Goal: Information Seeking & Learning: Learn about a topic

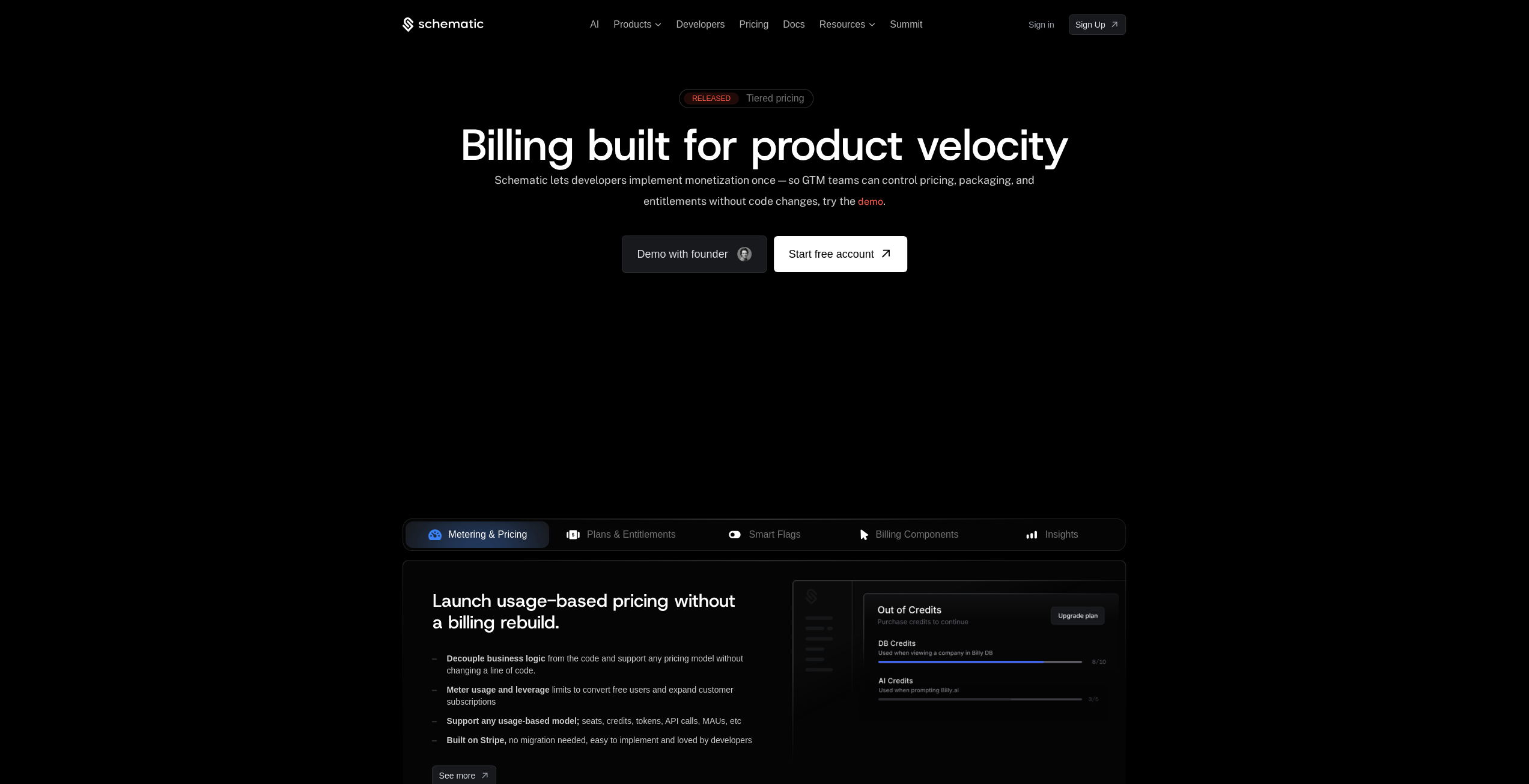
click at [711, 370] on div "Your browser does not support the video tag." at bounding box center [764, 354] width 781 height 506
click at [693, 258] on link "Demo with founder" at bounding box center [694, 254] width 145 height 37
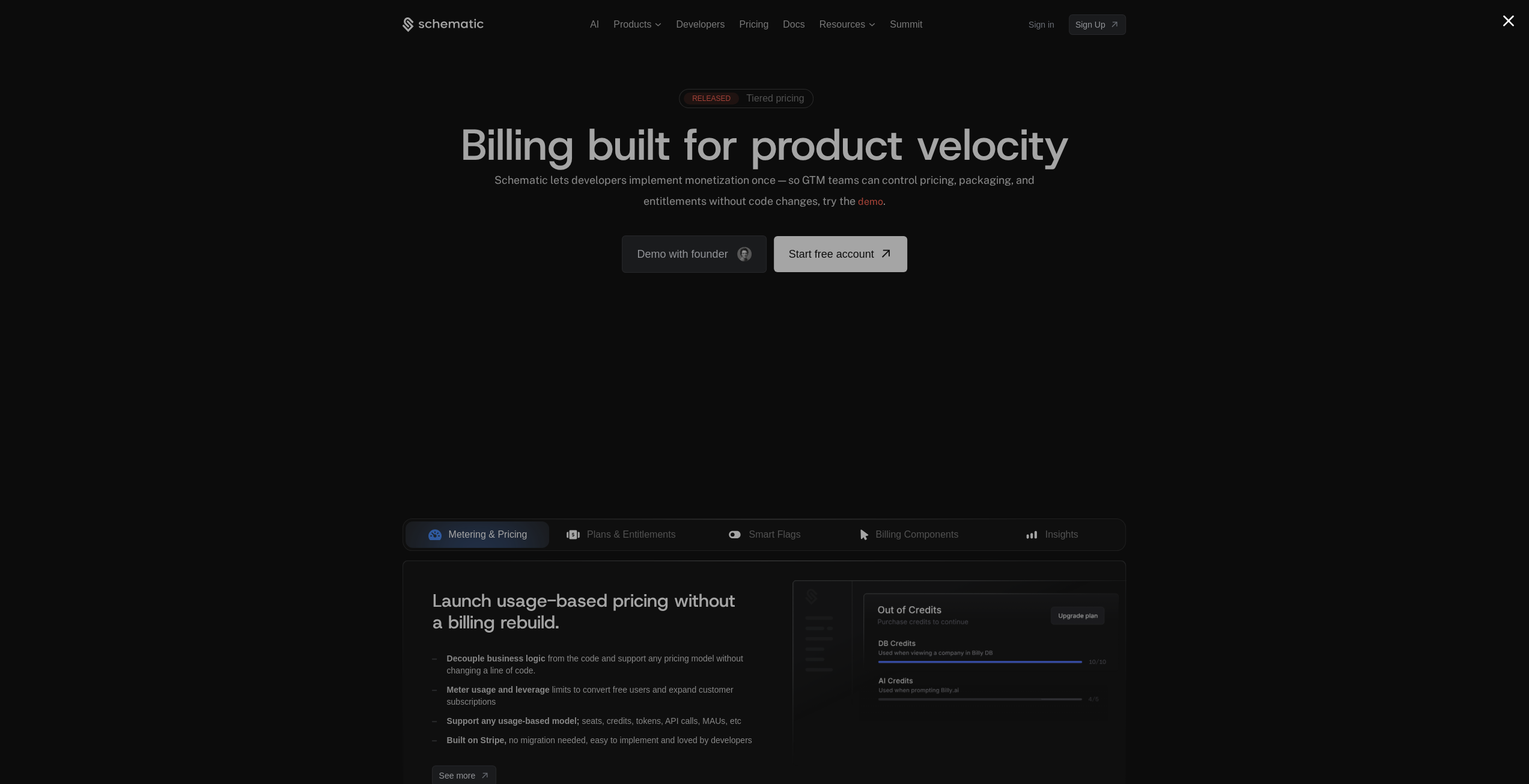
click at [1087, 171] on div at bounding box center [764, 392] width 1529 height 784
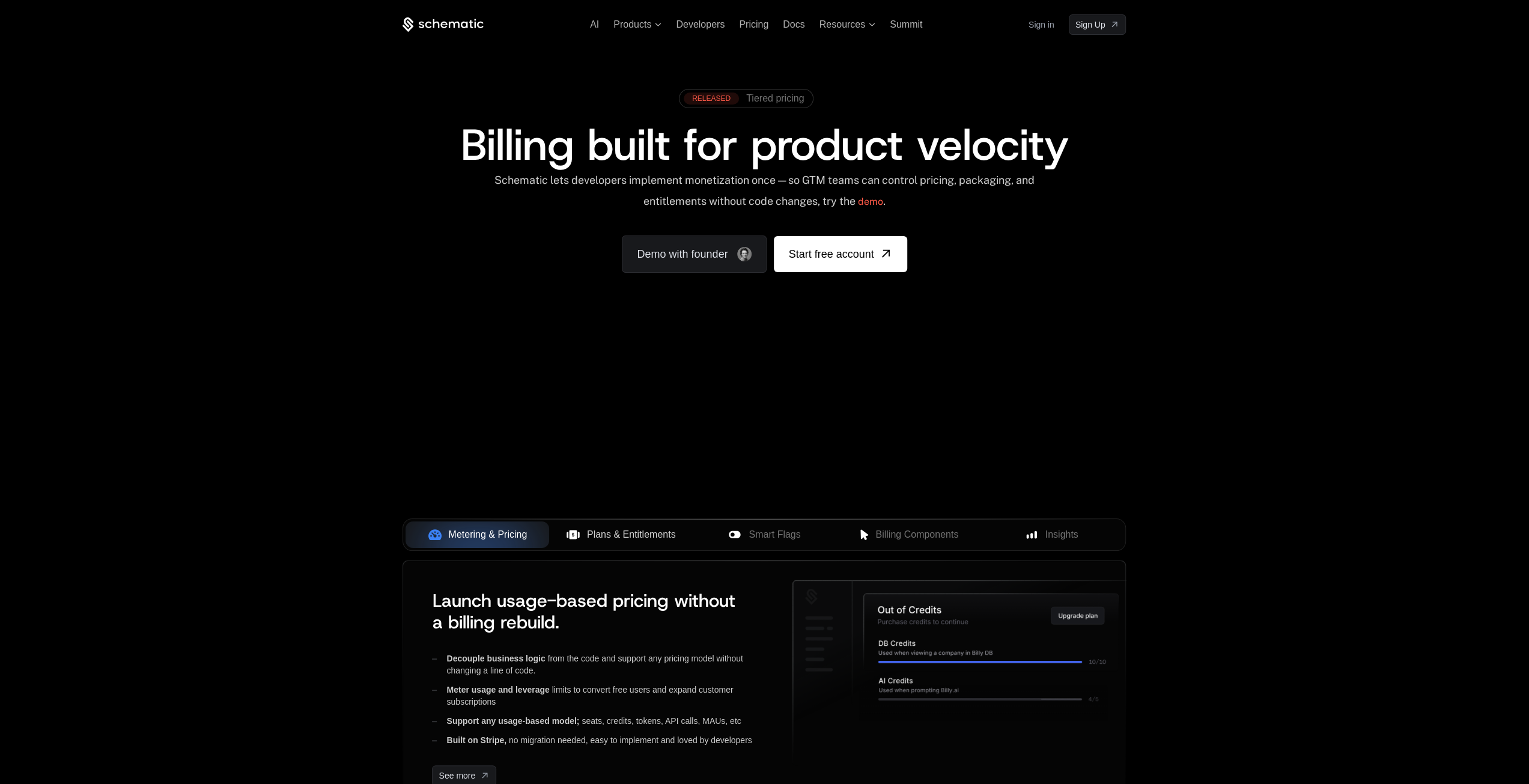
click at [617, 525] on button "Plans & Entitlements" at bounding box center [621, 534] width 143 height 26
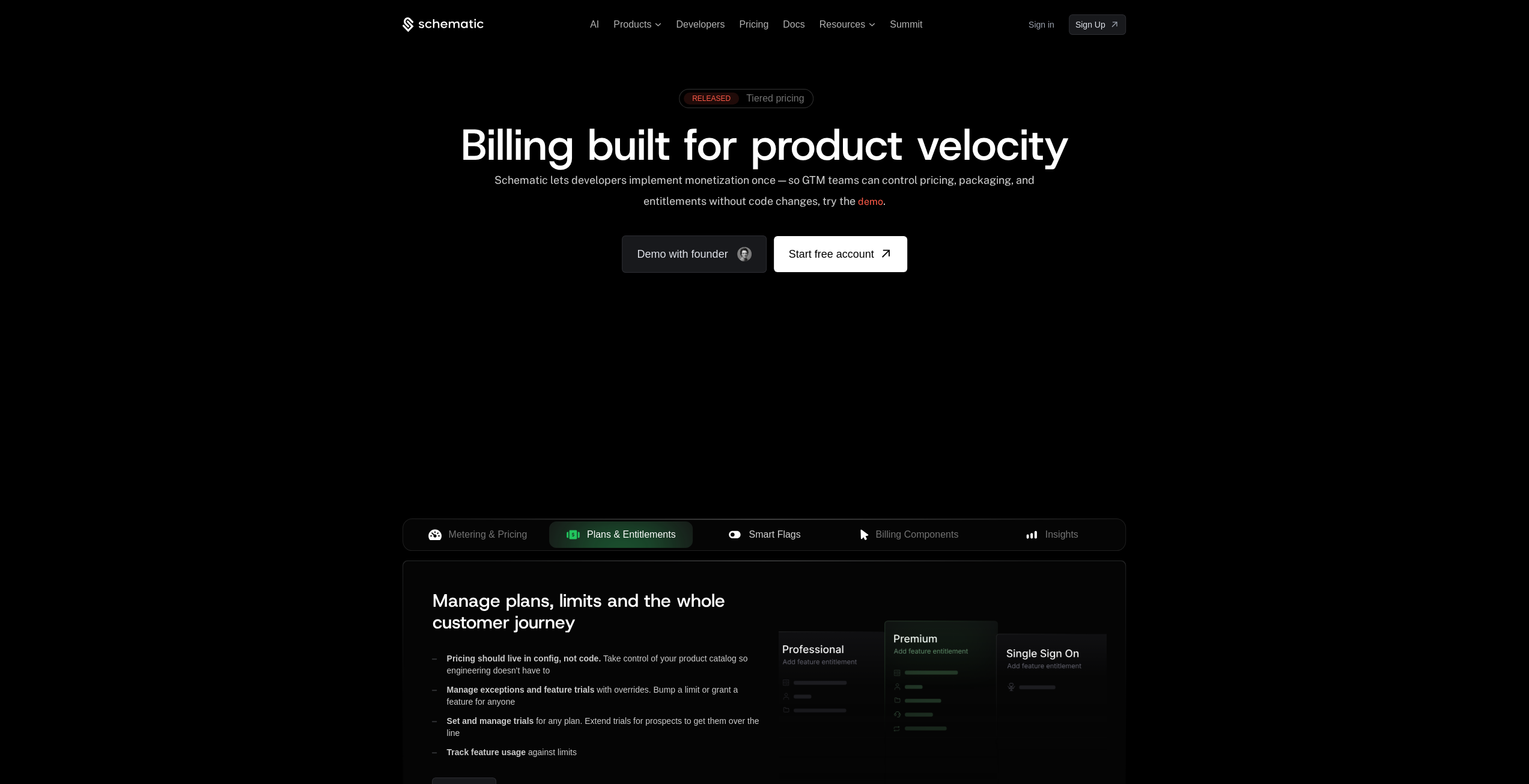
click at [778, 532] on span "Smart Flags" at bounding box center [774, 534] width 51 height 14
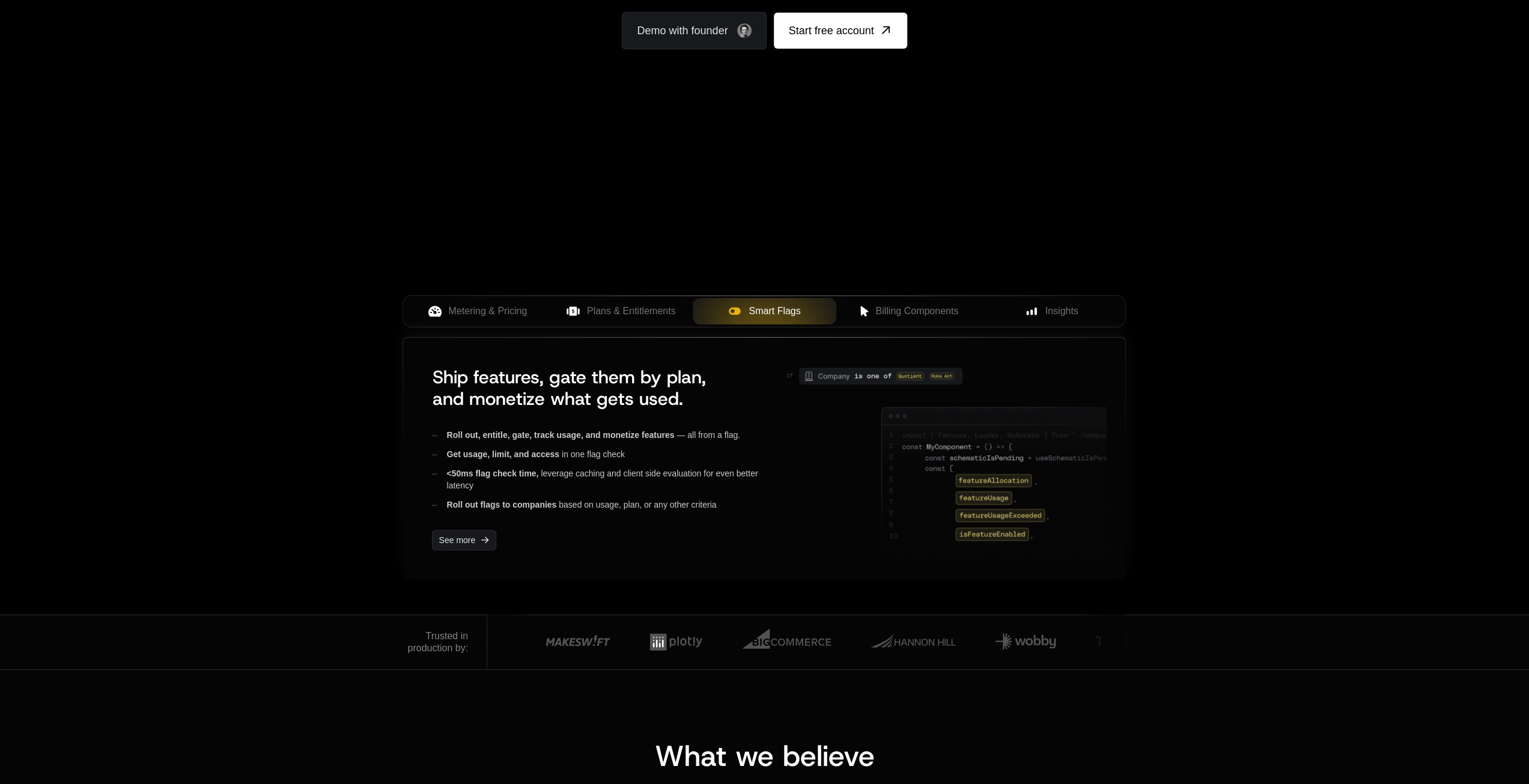
scroll to position [240, 0]
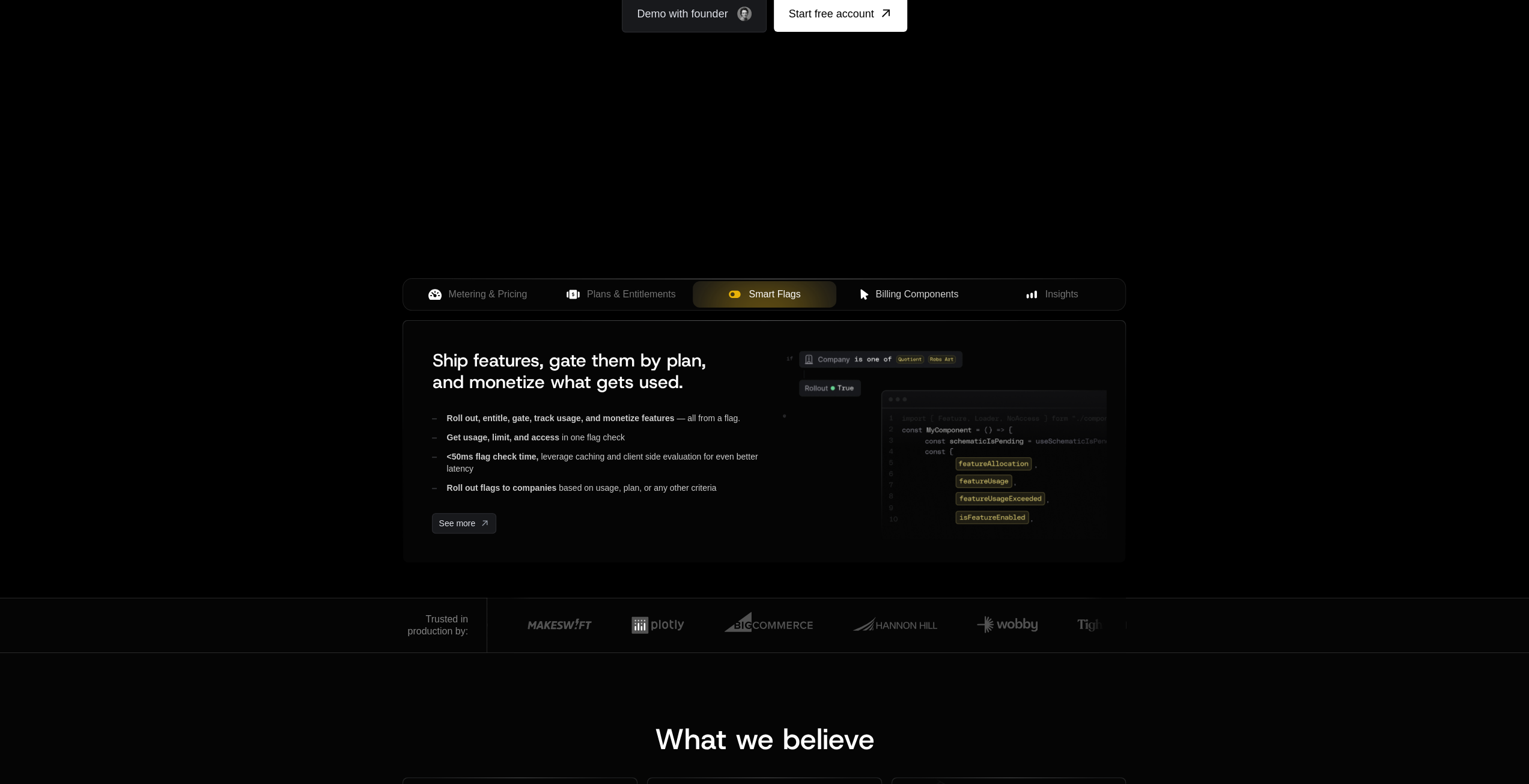
click at [916, 301] on button "Billing Components" at bounding box center [908, 294] width 143 height 26
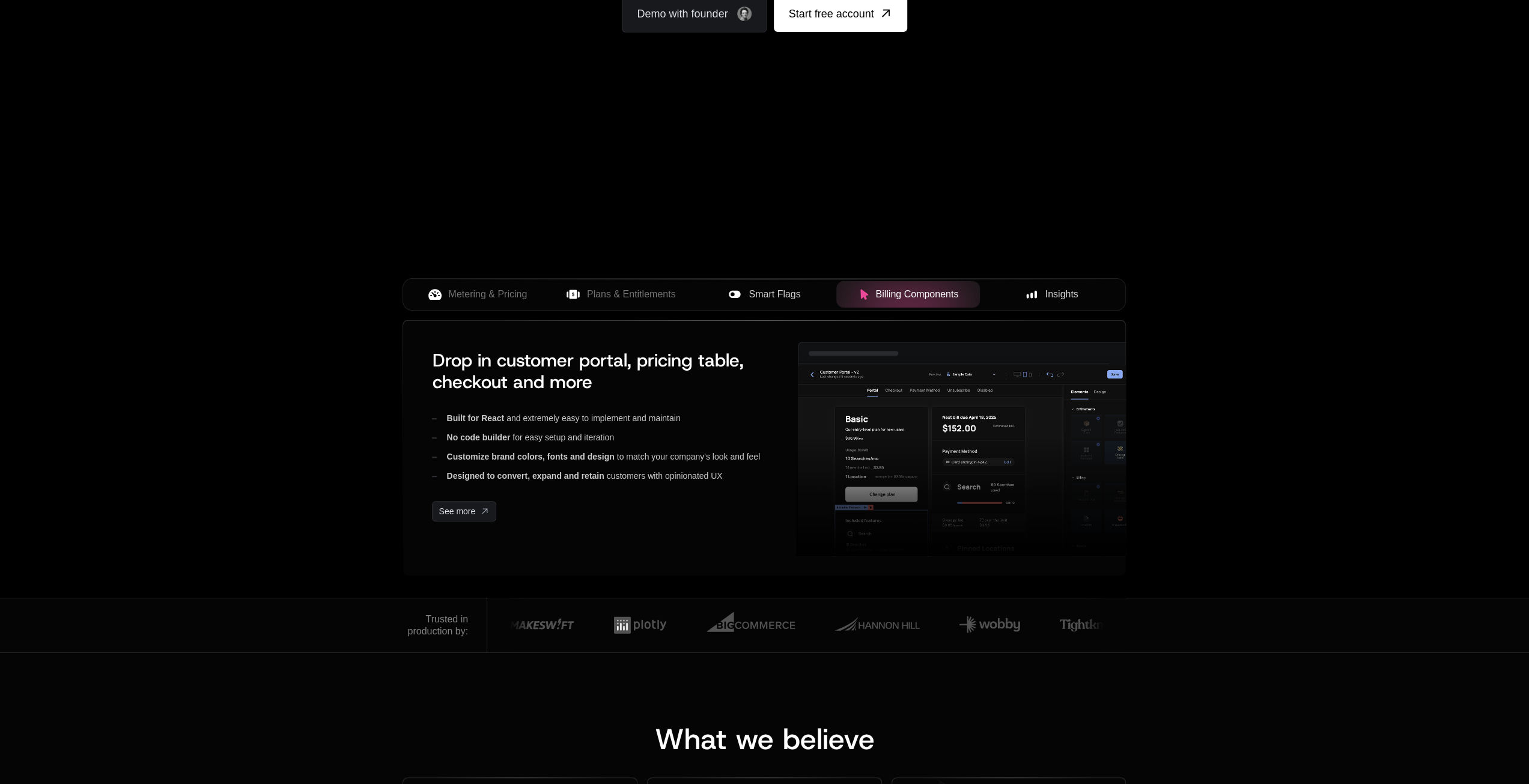
click at [1077, 295] on span "Insights" at bounding box center [1062, 294] width 33 height 14
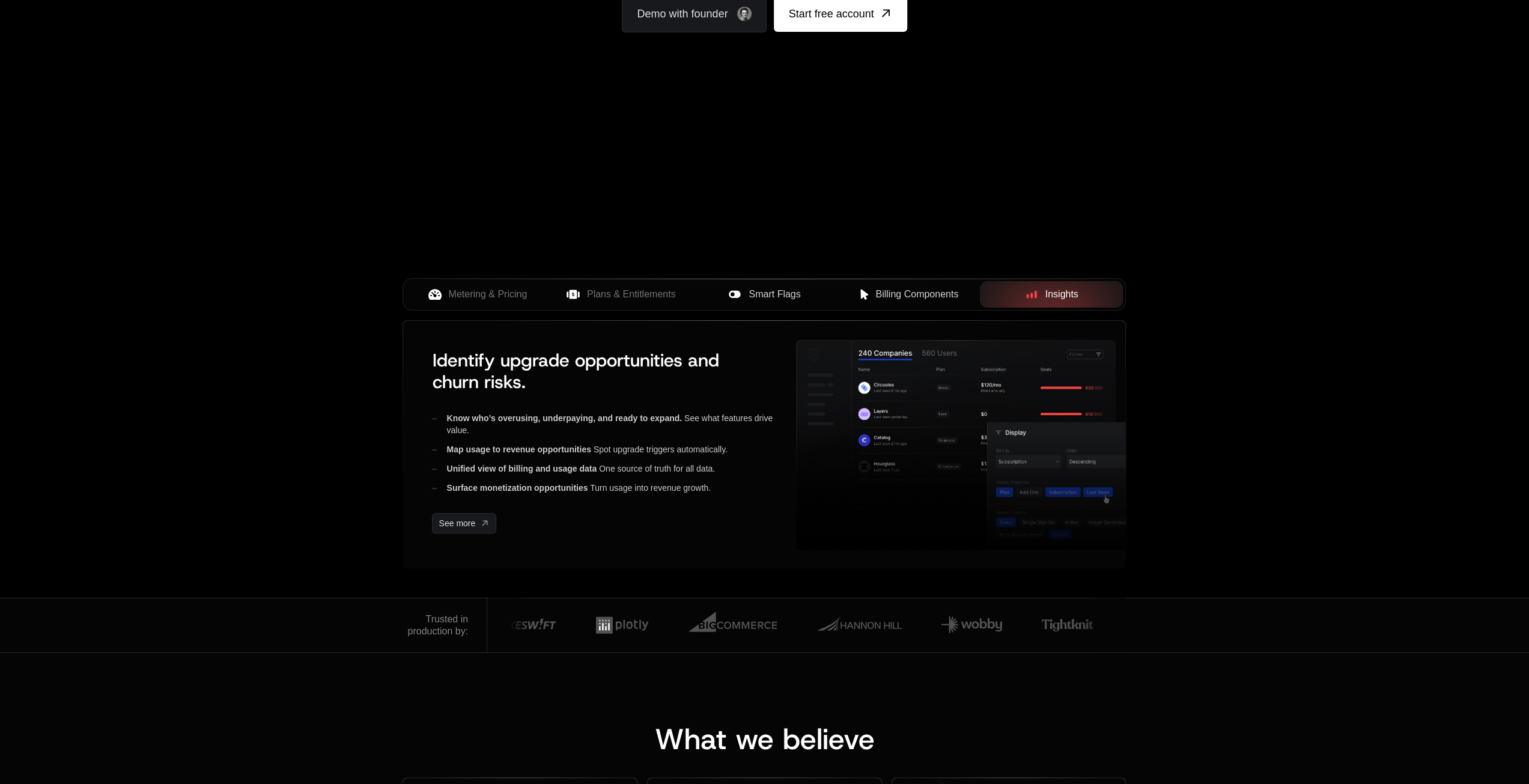
click at [933, 302] on button "Billing Components" at bounding box center [908, 294] width 143 height 26
click at [752, 294] on span "Smart Flags" at bounding box center [774, 294] width 51 height 14
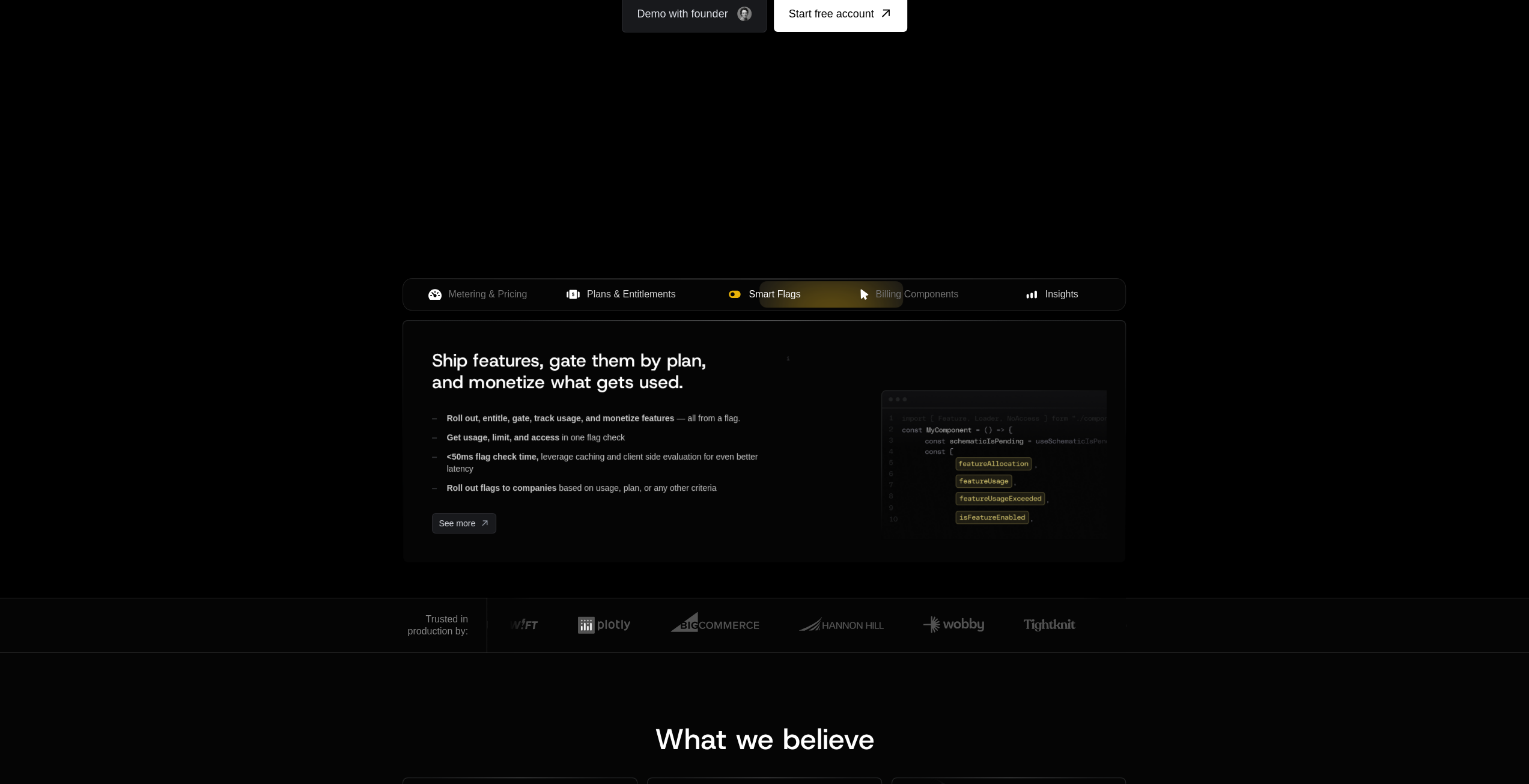
click at [619, 294] on span "Plans & Entitlements" at bounding box center [631, 294] width 89 height 14
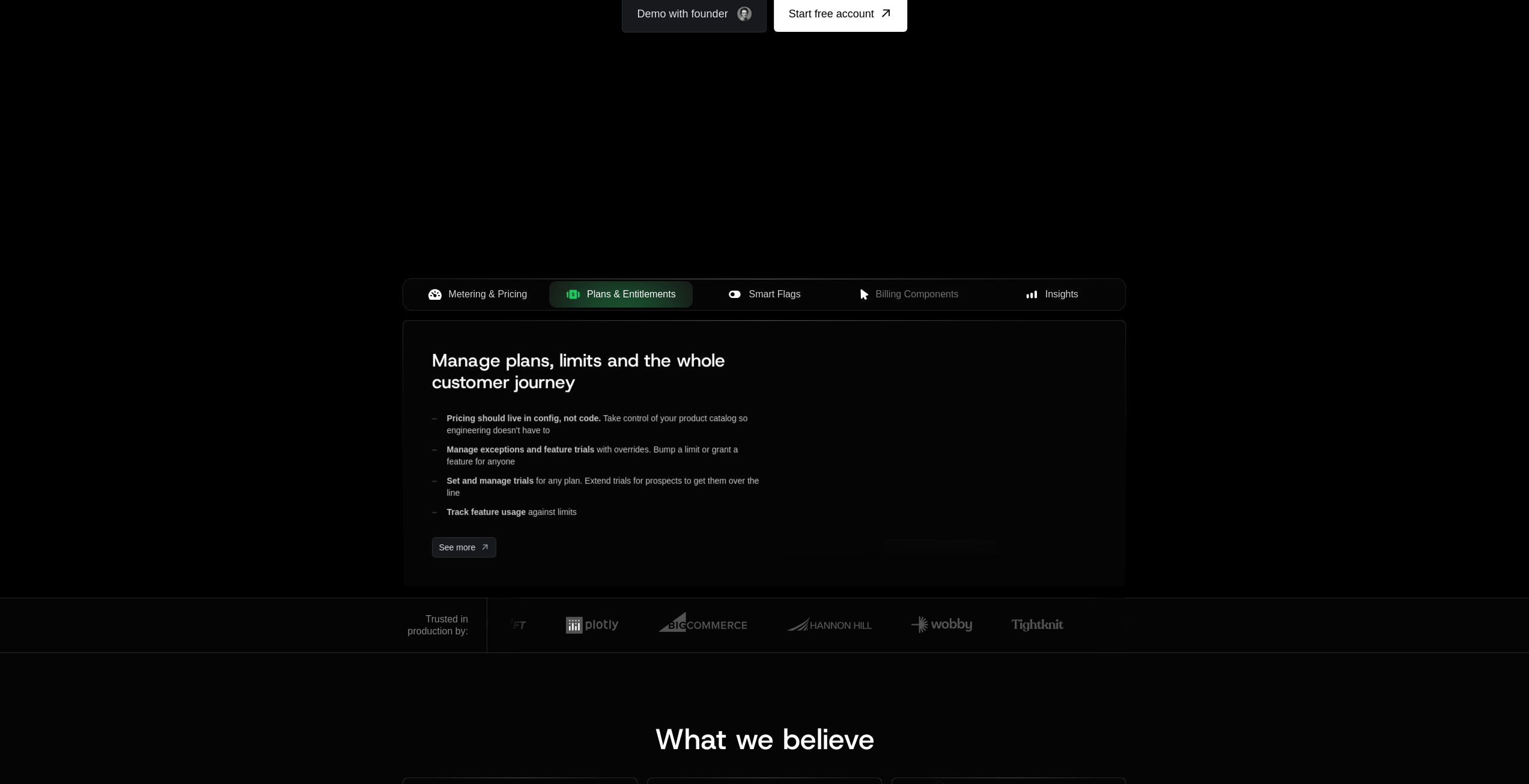
click at [501, 298] on span "Metering & Pricing" at bounding box center [488, 294] width 78 height 14
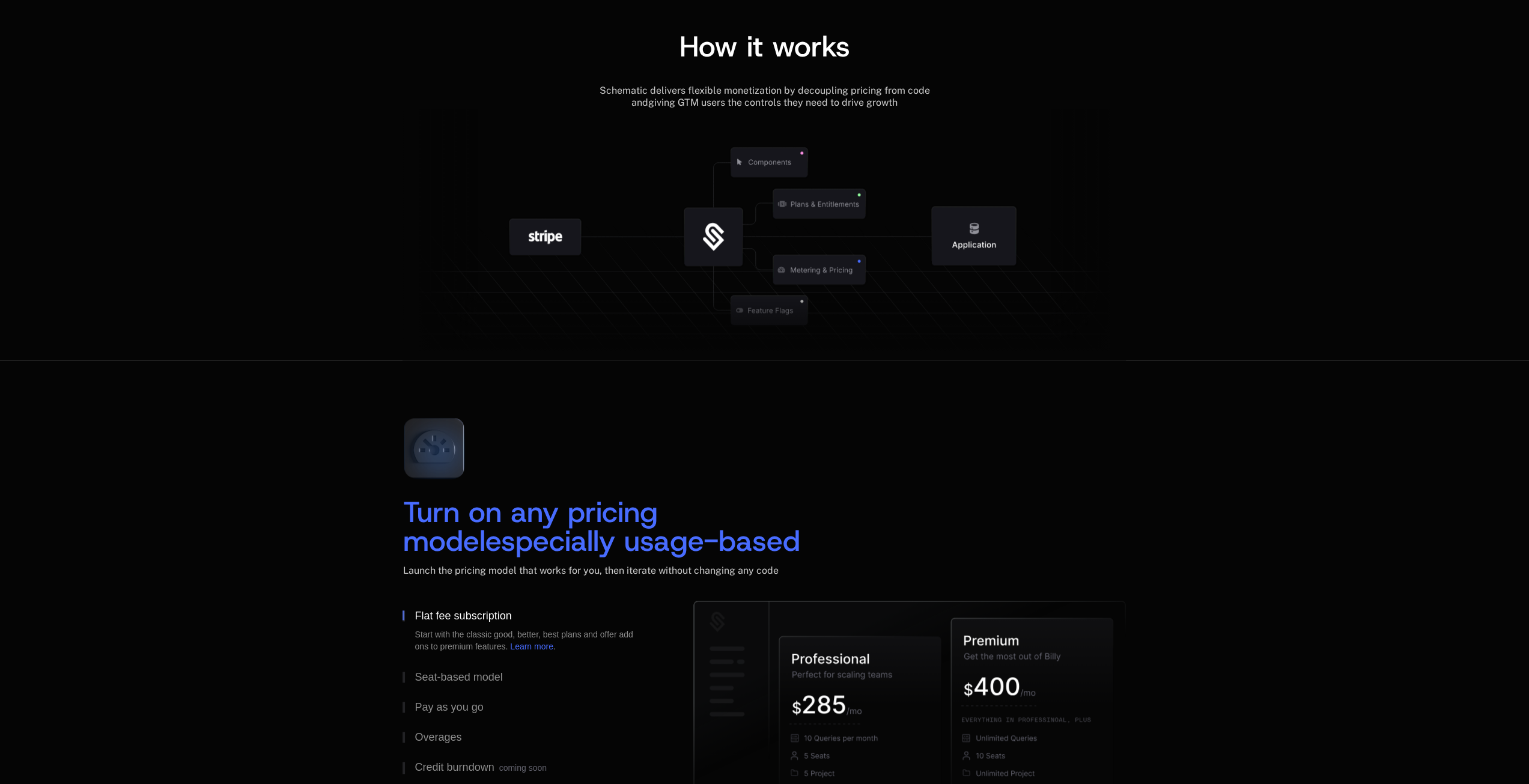
scroll to position [1321, 0]
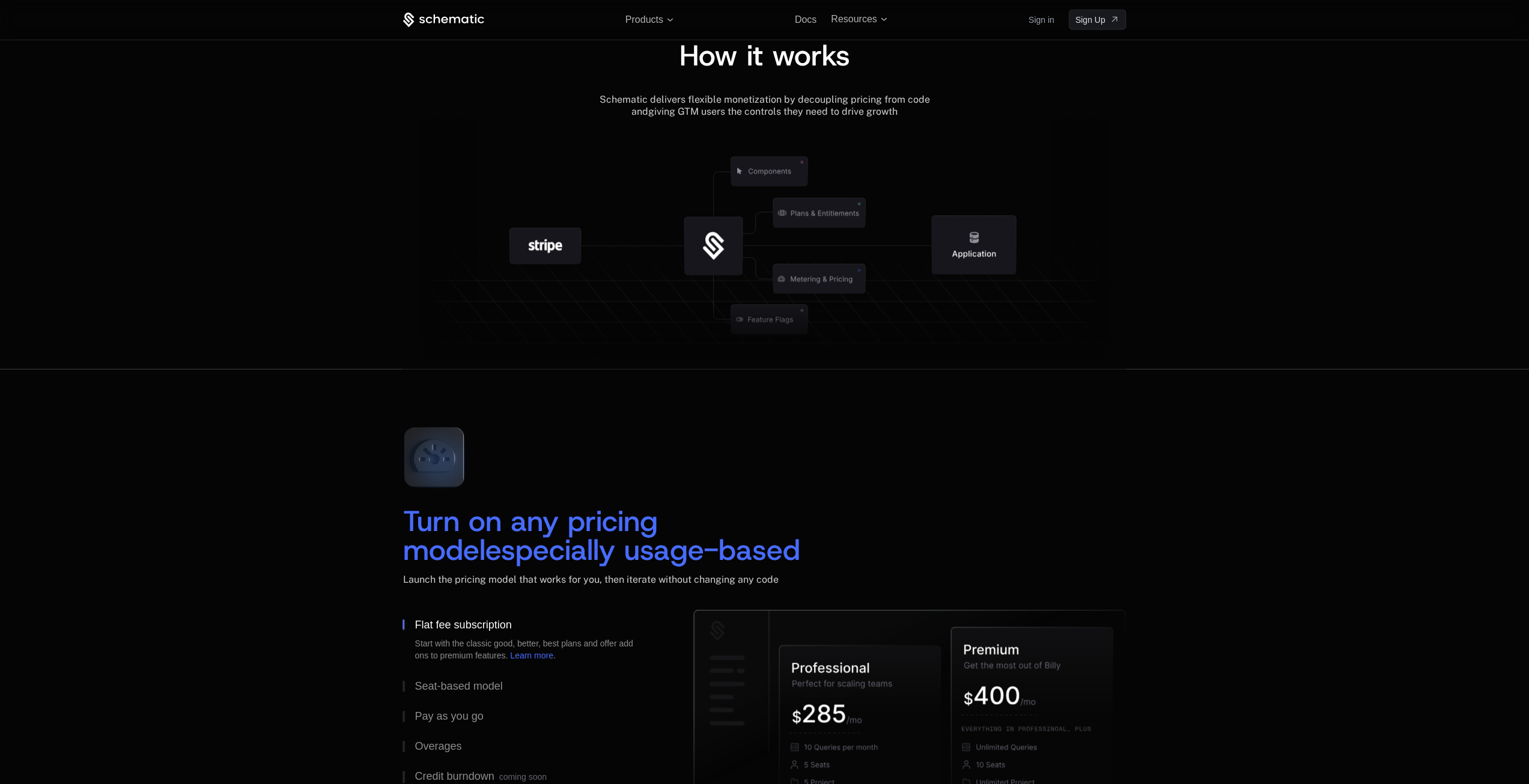
drag, startPoint x: 770, startPoint y: 321, endPoint x: 669, endPoint y: 333, distance: 101.7
click at [669, 333] on icon at bounding box center [764, 334] width 723 height 69
drag, startPoint x: 728, startPoint y: 185, endPoint x: 701, endPoint y: 278, distance: 96.8
click at [701, 278] on icon at bounding box center [714, 246] width 126 height 126
drag, startPoint x: 752, startPoint y: 310, endPoint x: 739, endPoint y: 333, distance: 26.4
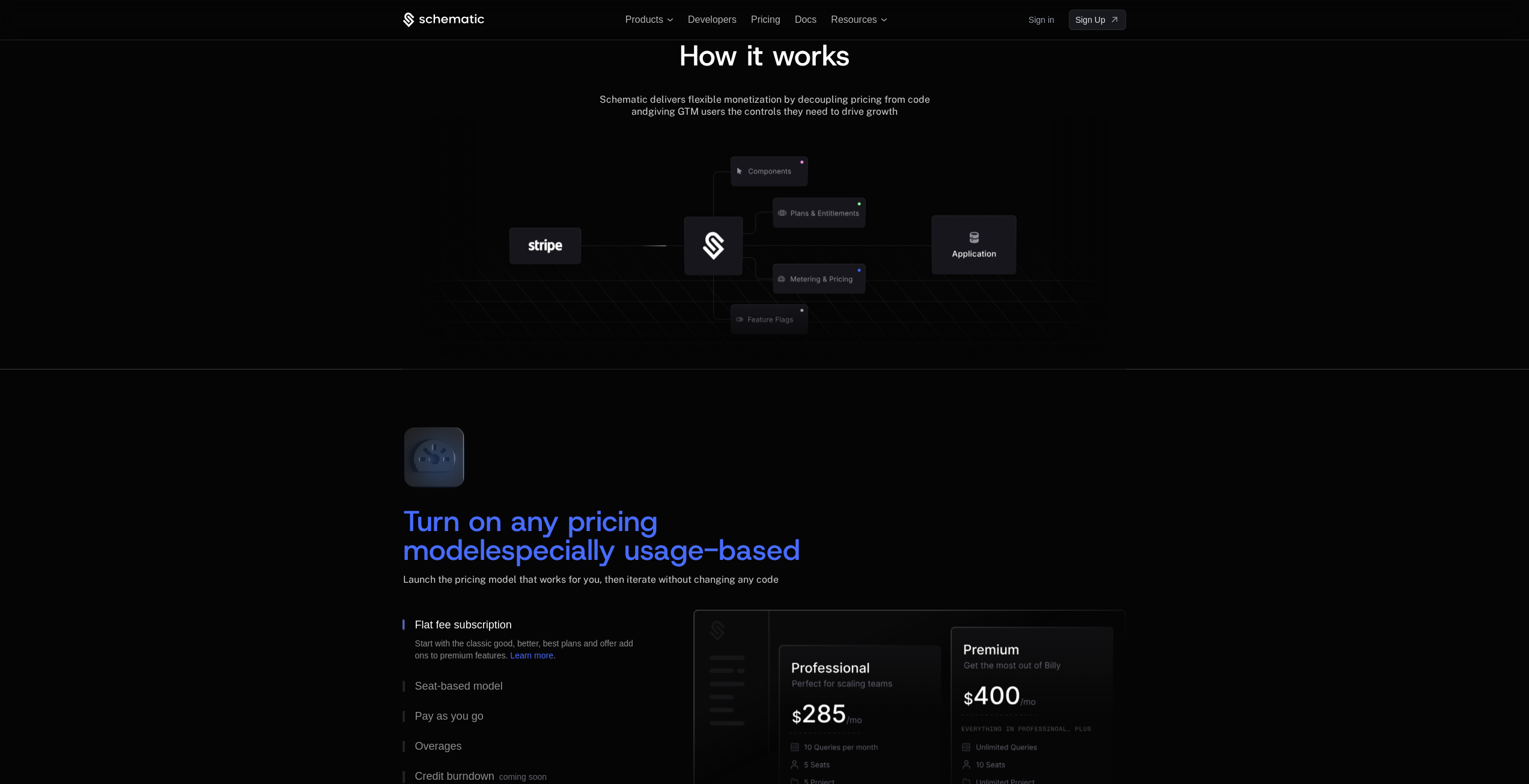
click at [747, 320] on icon at bounding box center [764, 334] width 723 height 69
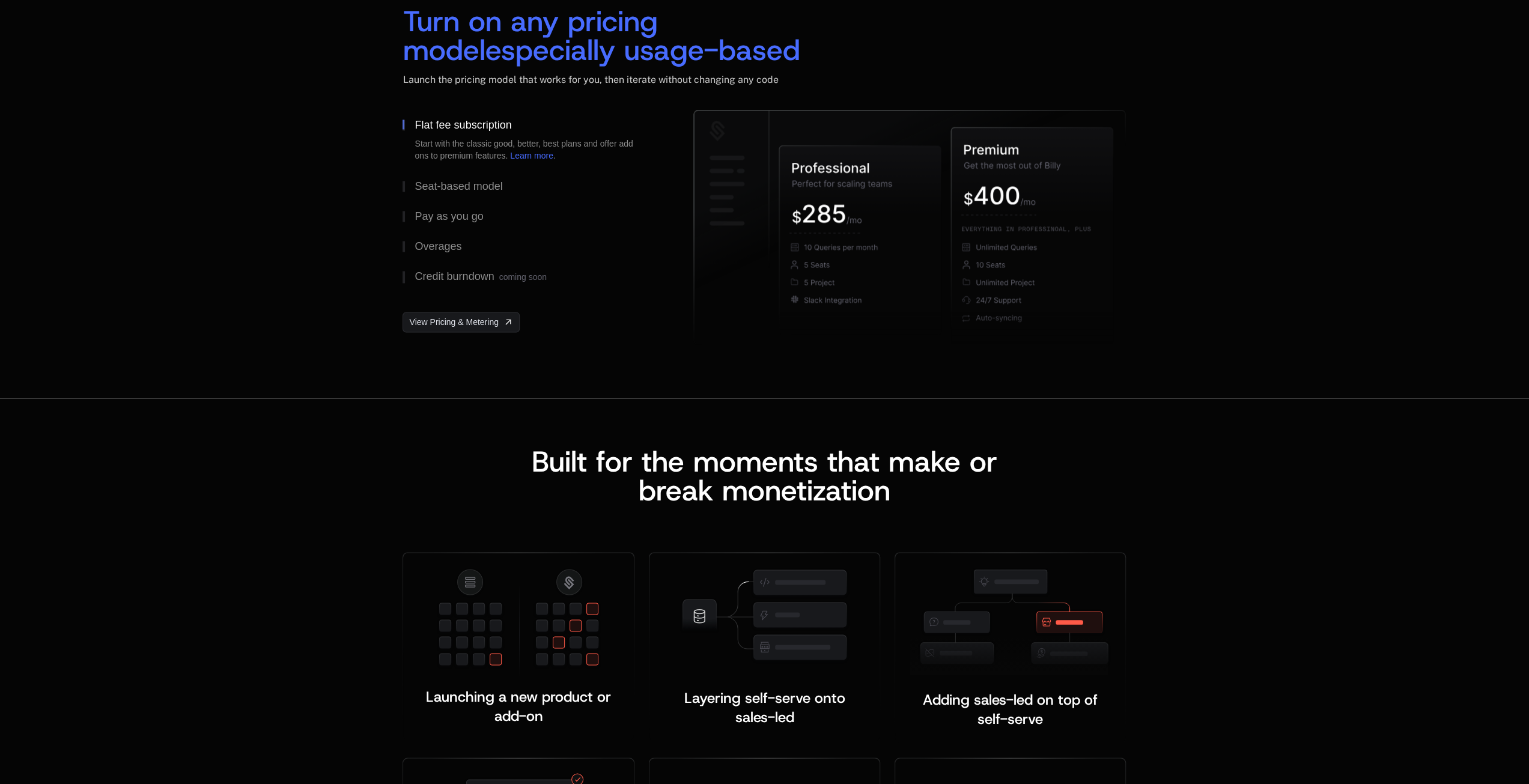
scroll to position [1862, 0]
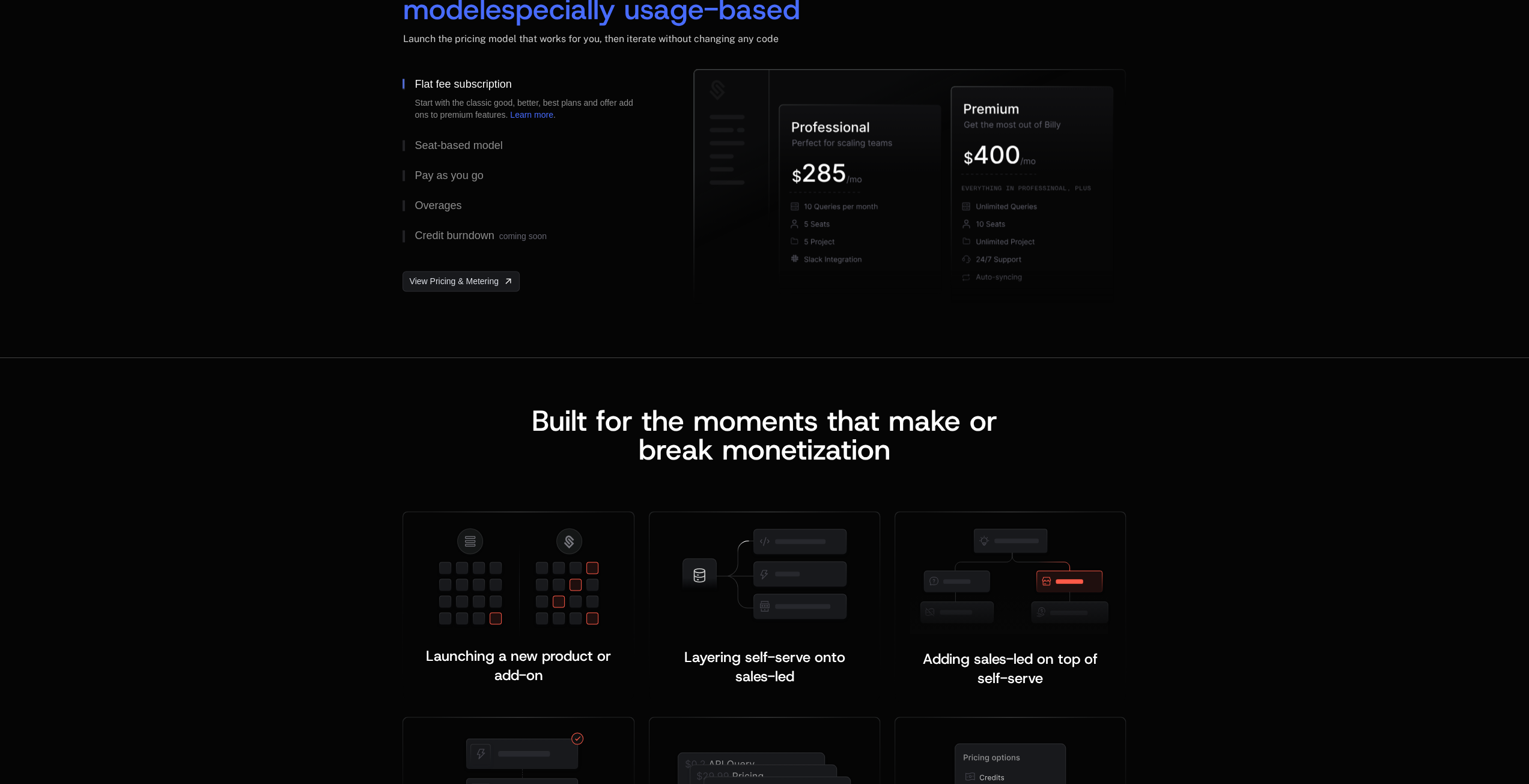
click at [864, 224] on icon at bounding box center [860, 198] width 161 height 189
click at [1077, 216] on icon at bounding box center [1032, 205] width 161 height 238
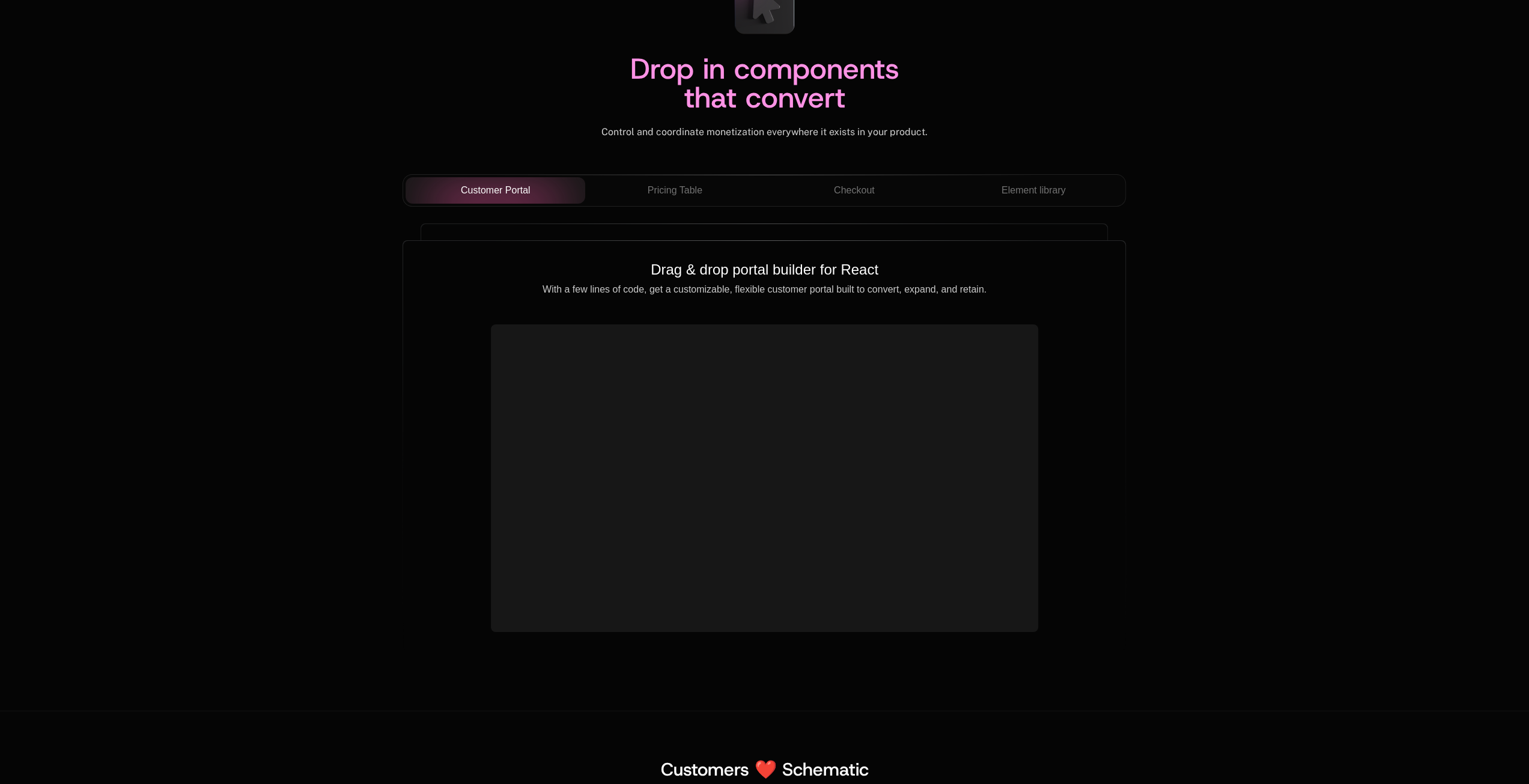
scroll to position [4144, 0]
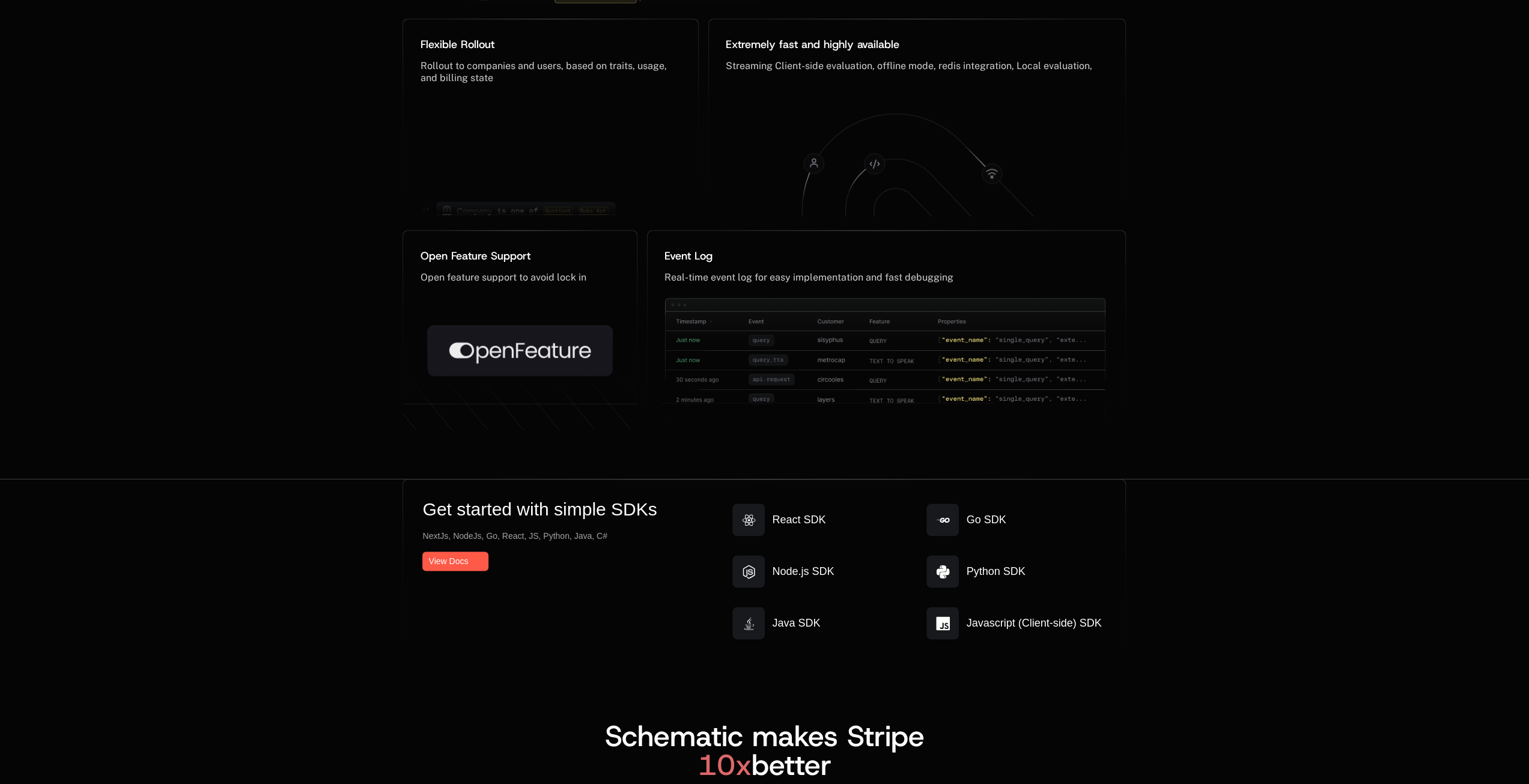
scroll to position [6006, 0]
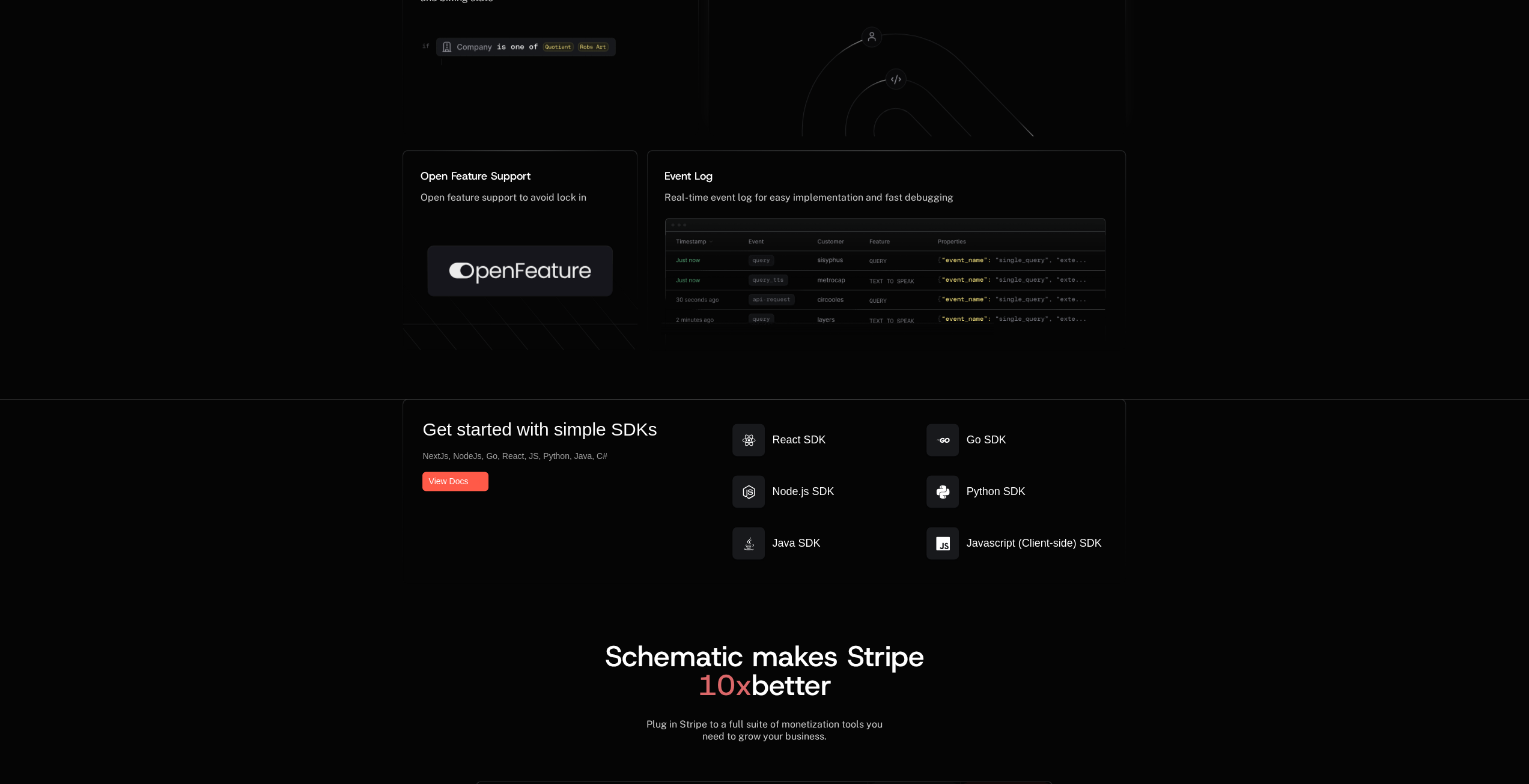
drag, startPoint x: 893, startPoint y: 76, endPoint x: 780, endPoint y: 93, distance: 114.3
click at [780, 93] on icon at bounding box center [916, 73] width 393 height 129
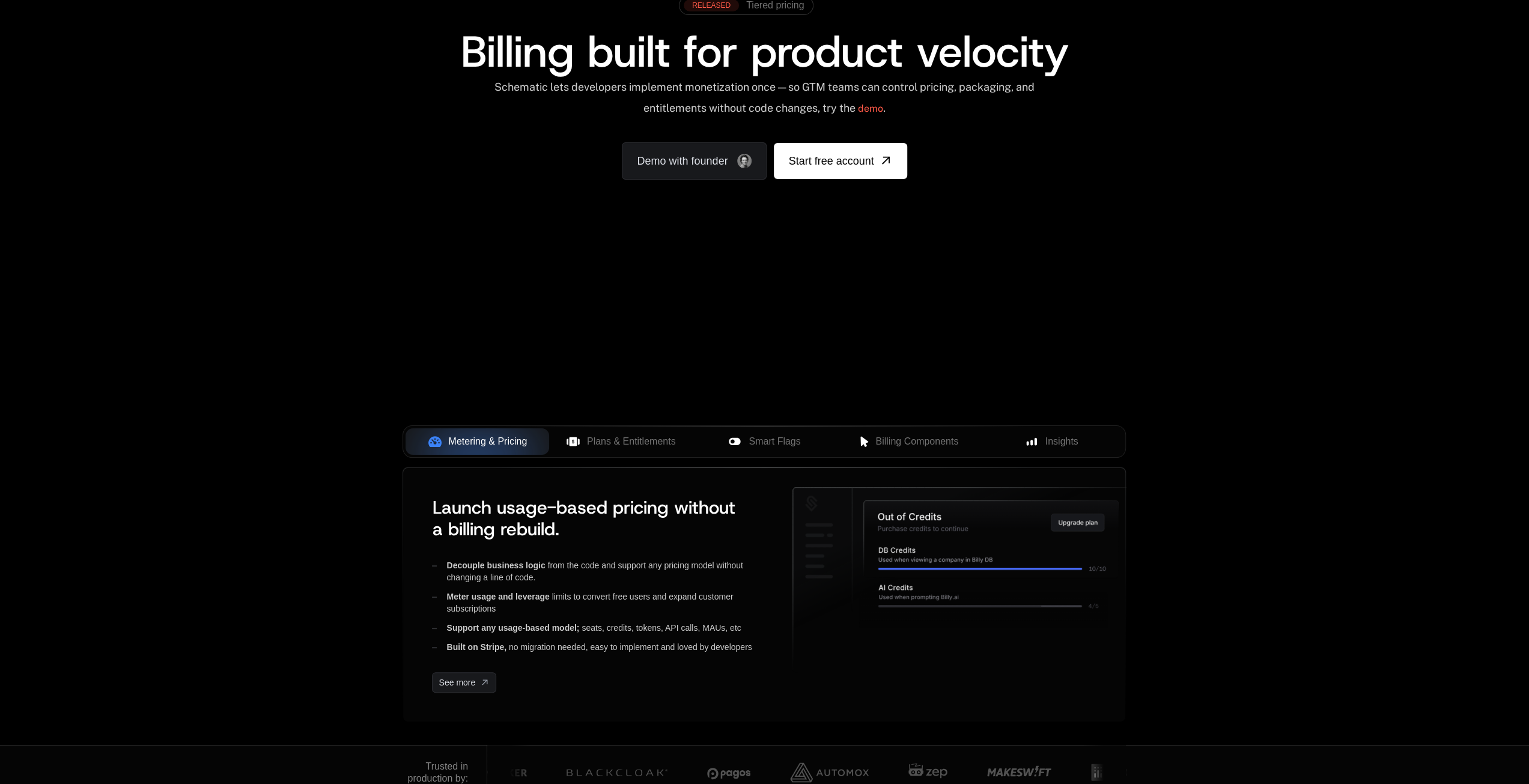
scroll to position [0, 0]
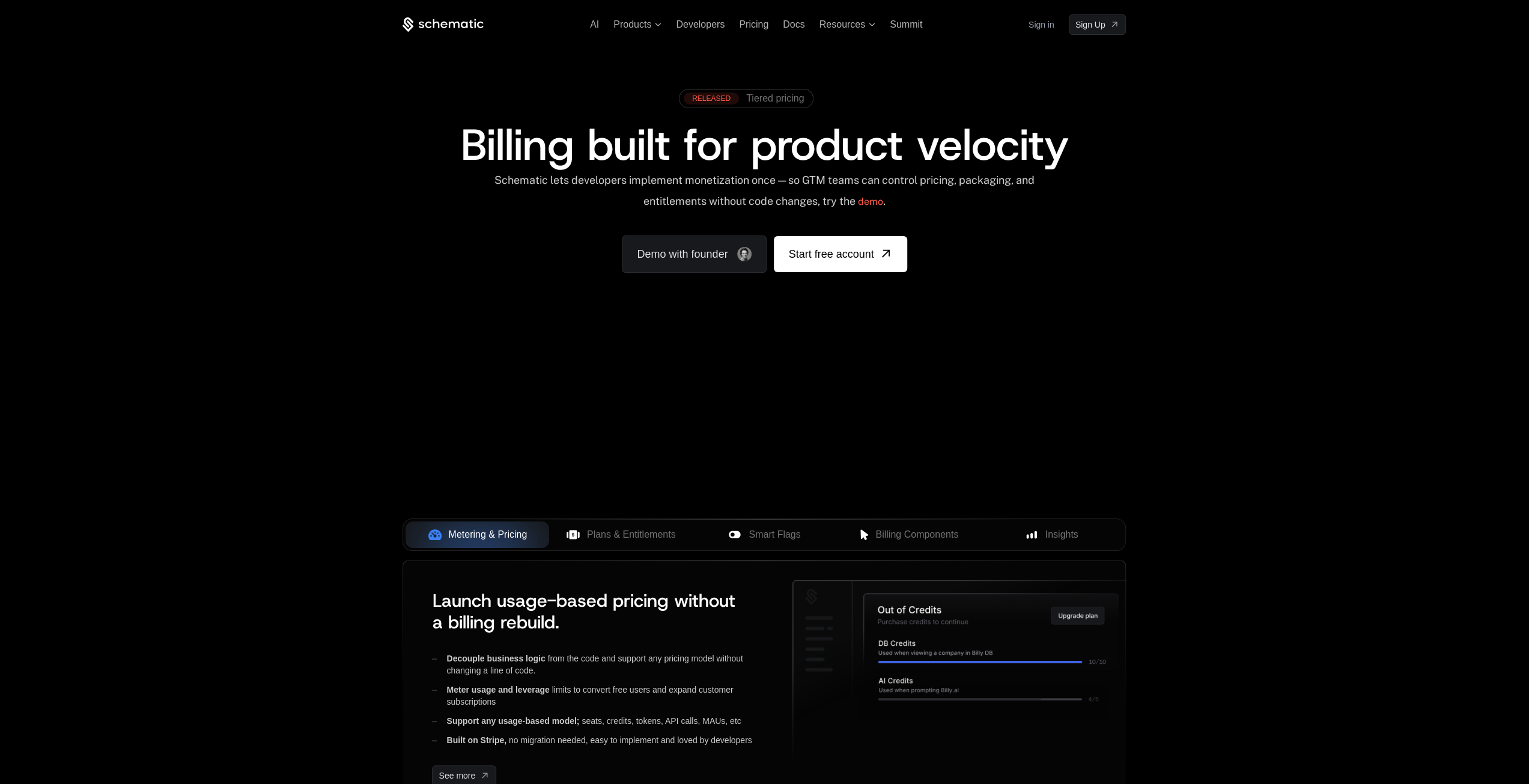
drag, startPoint x: 806, startPoint y: 440, endPoint x: 621, endPoint y: 410, distance: 187.4
click at [525, 407] on div "Your browser does not support the video tag." at bounding box center [764, 354] width 781 height 506
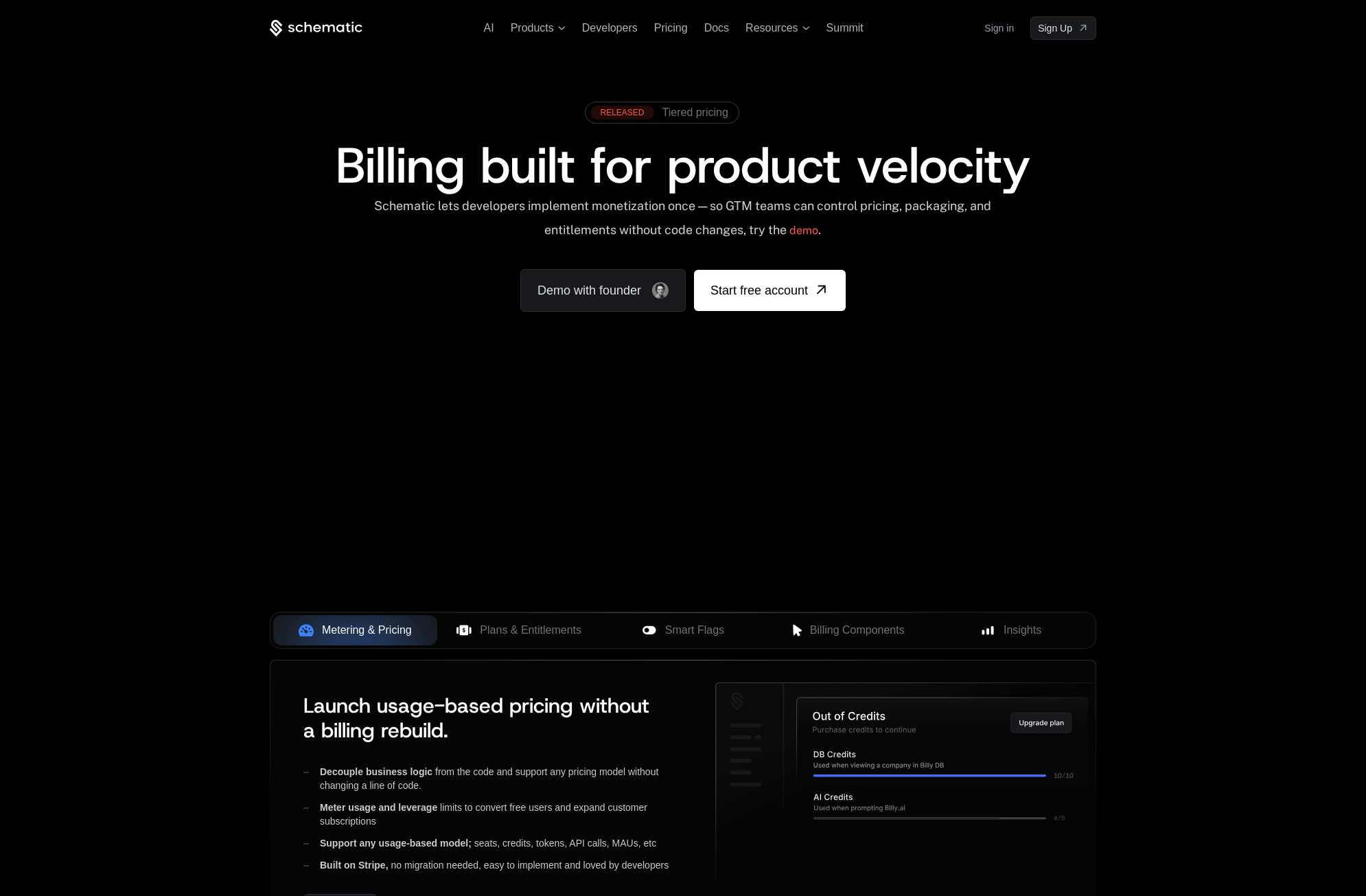
drag, startPoint x: 1371, startPoint y: 371, endPoint x: 1140, endPoint y: 375, distance: 231.0
click at [1143, 373] on div "AI Products Developers Pricing Docs Resources Summit Sign in Sign Up RELEASED T…" at bounding box center [683, 205] width 1366 height 410
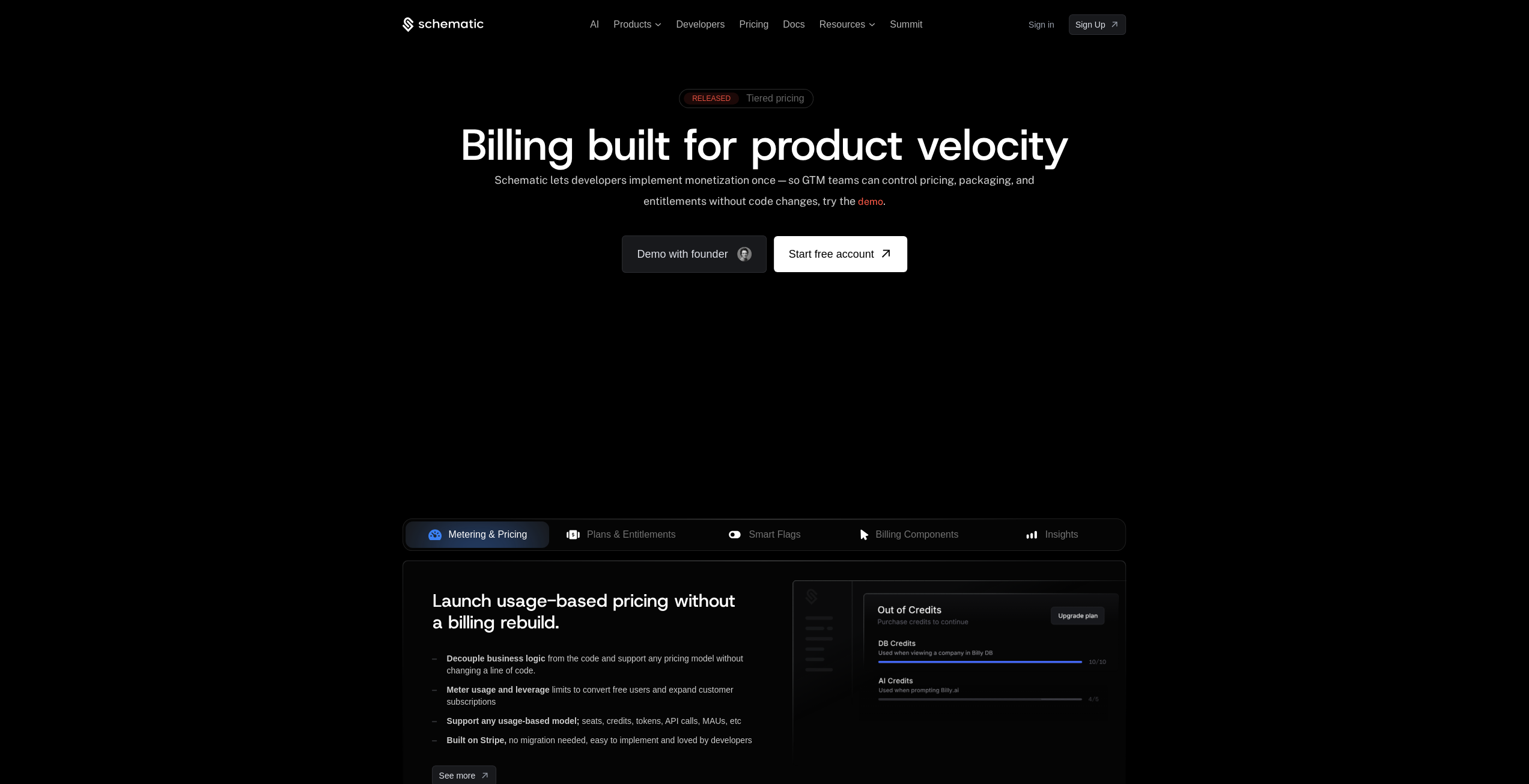
click at [764, 103] on span "Tiered pricing" at bounding box center [775, 98] width 58 height 11
click at [880, 203] on link "demo" at bounding box center [870, 202] width 25 height 29
click at [882, 205] on link "demo" at bounding box center [870, 202] width 25 height 29
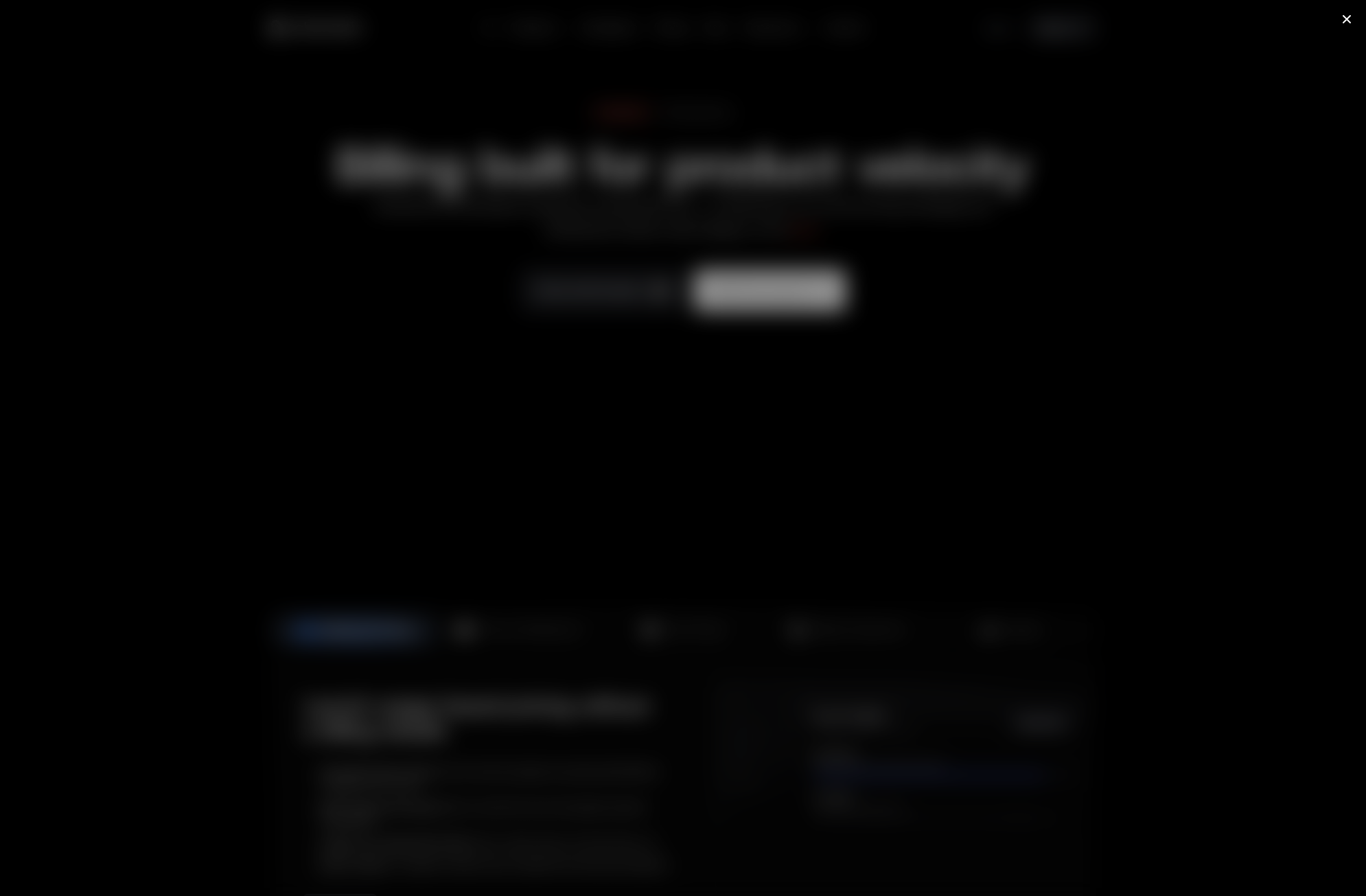
click at [1351, 17] on icon at bounding box center [1347, 20] width 8 height 8
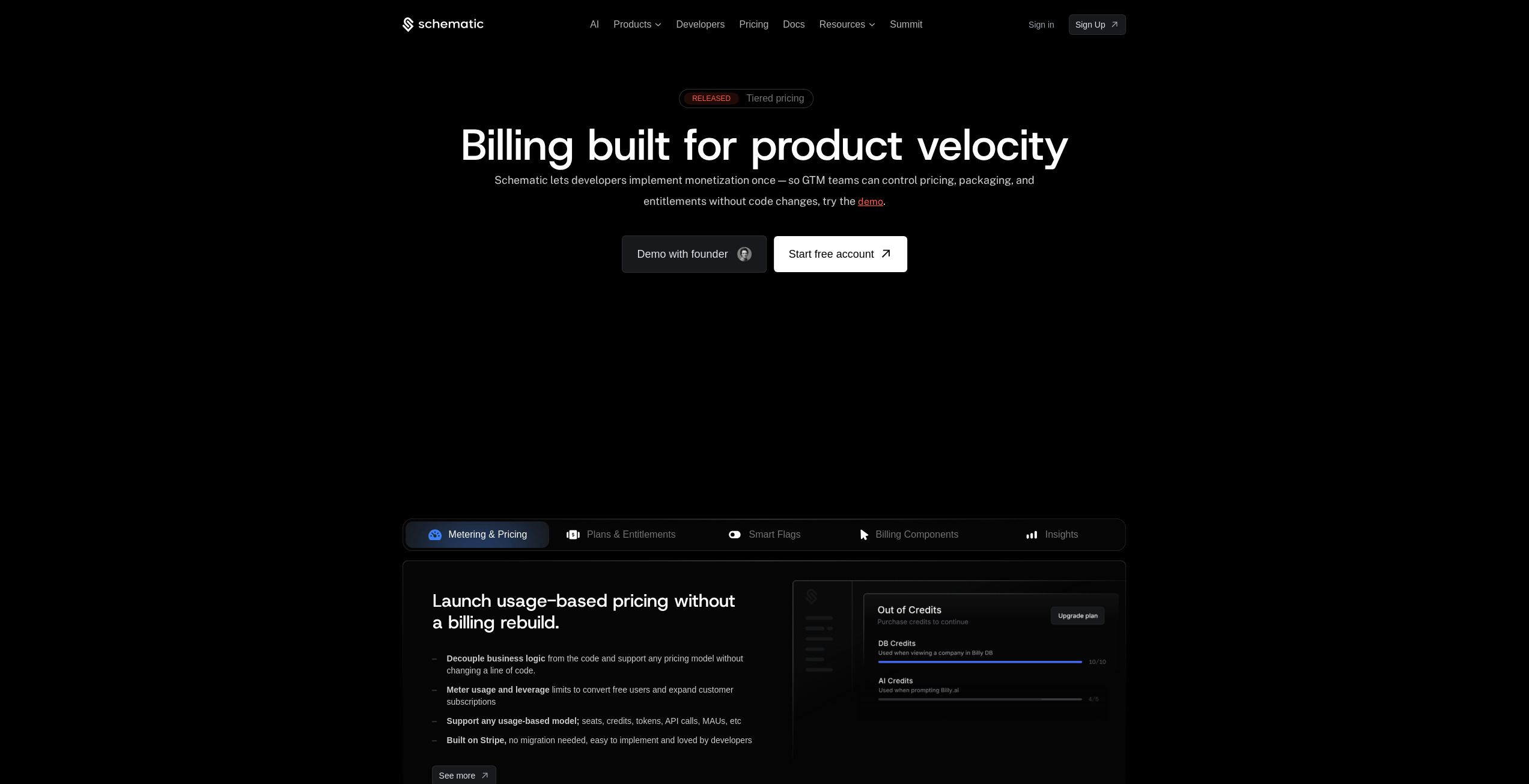
click at [883, 203] on link "demo" at bounding box center [870, 202] width 25 height 29
click at [883, 207] on link "demo" at bounding box center [870, 202] width 25 height 29
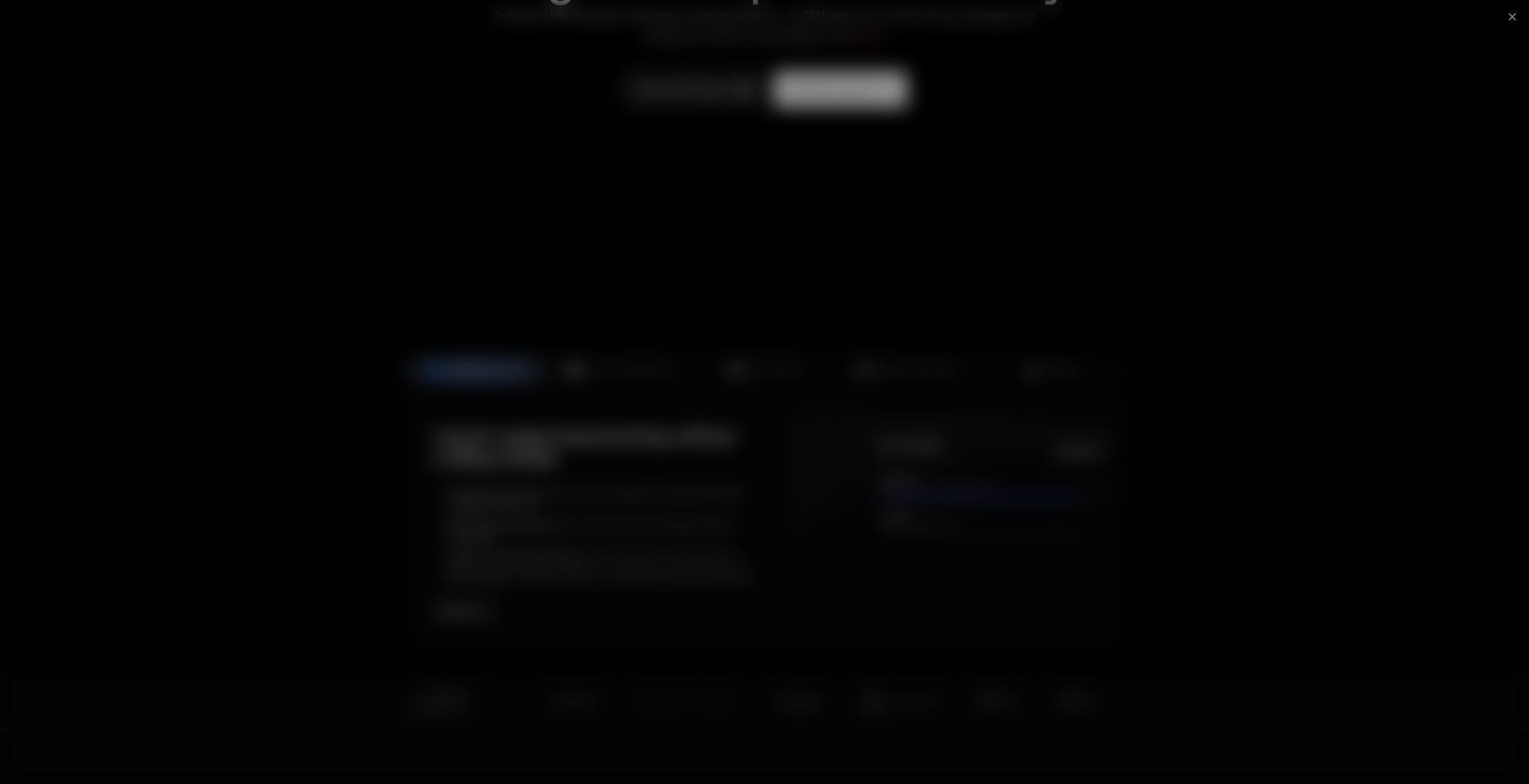
scroll to position [300, 0]
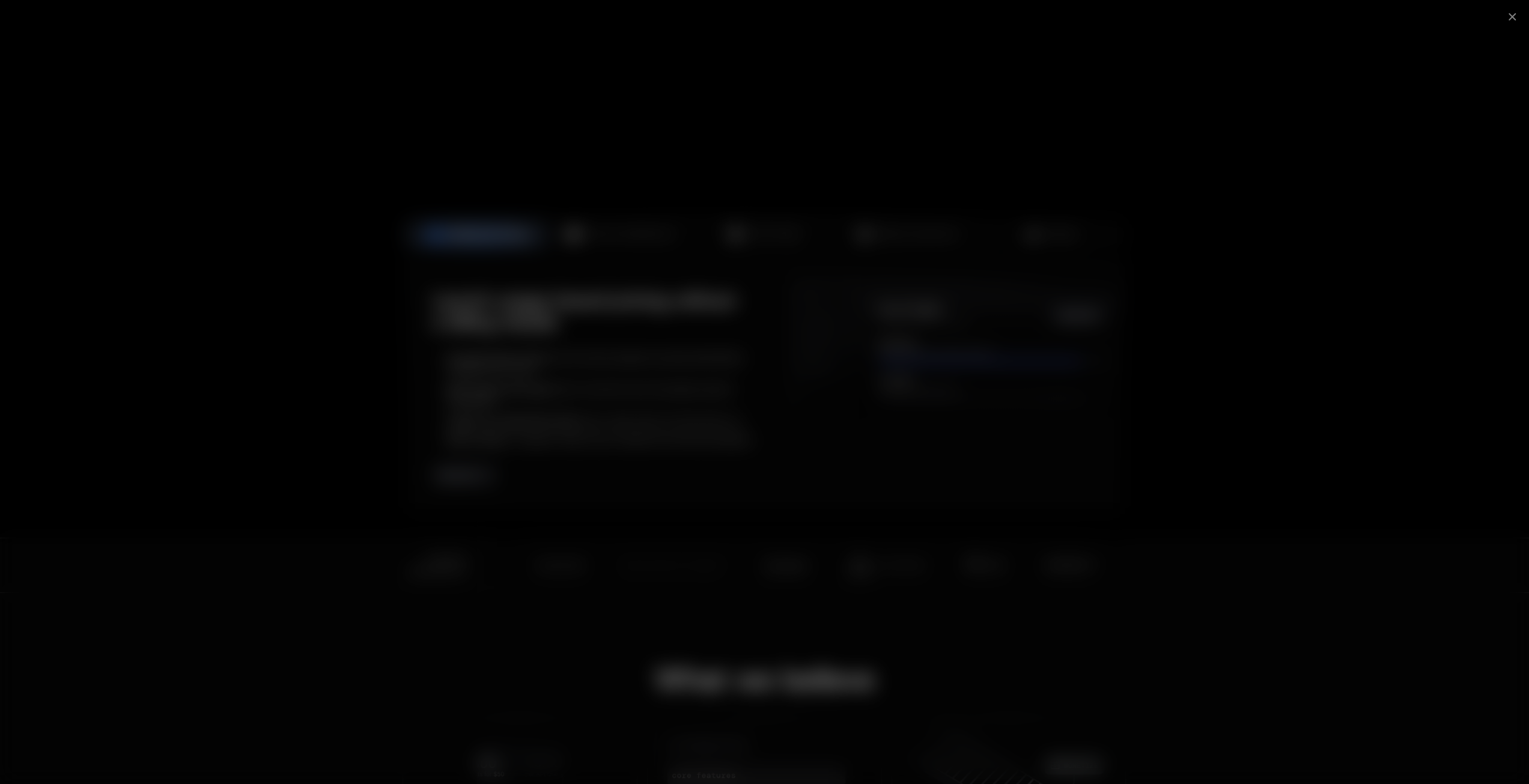
click at [149, 337] on div at bounding box center [764, 392] width 1529 height 784
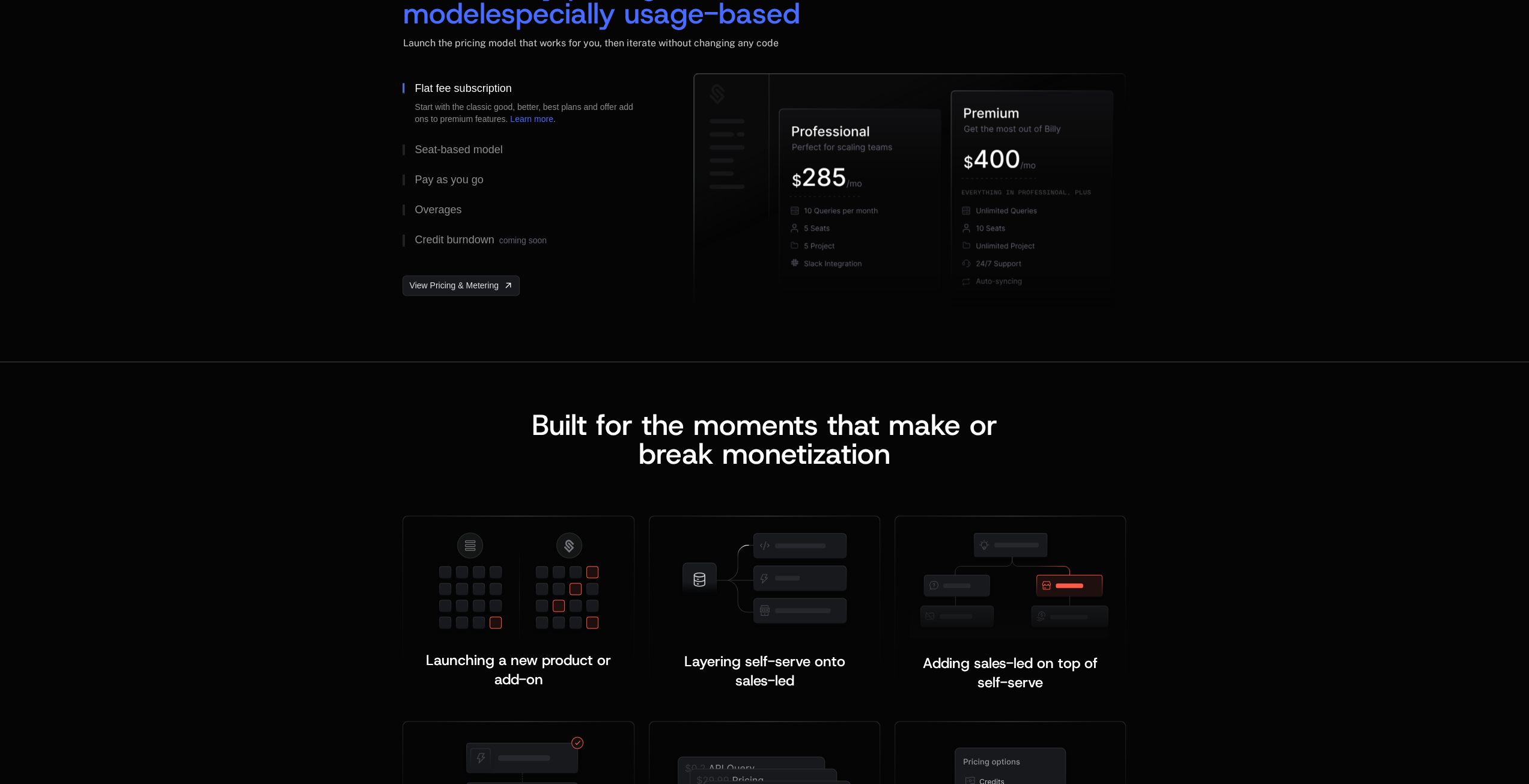
scroll to position [1922, 0]
